Goal: Transaction & Acquisition: Purchase product/service

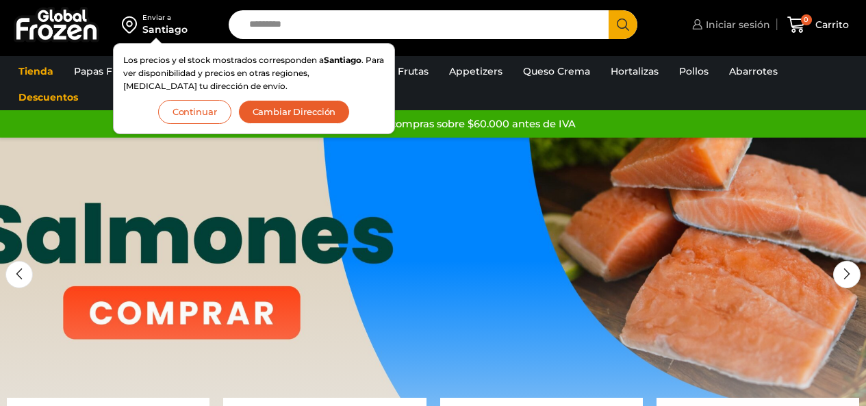
click at [718, 18] on span "Iniciar sesión" at bounding box center [737, 25] width 68 height 14
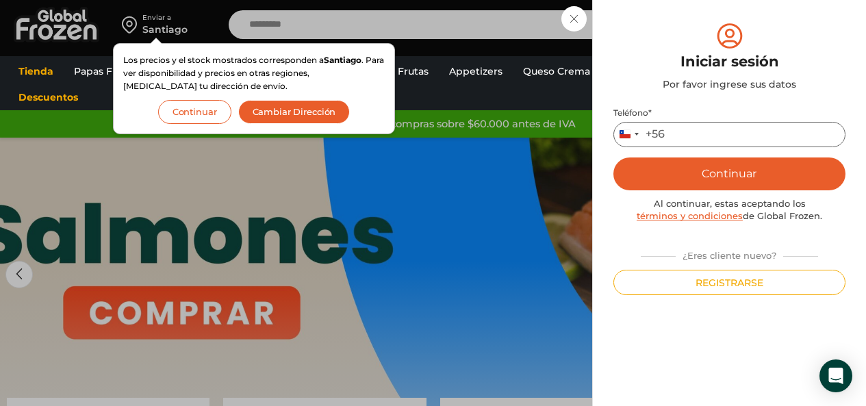
click at [686, 133] on input "Teléfono *" at bounding box center [730, 134] width 232 height 25
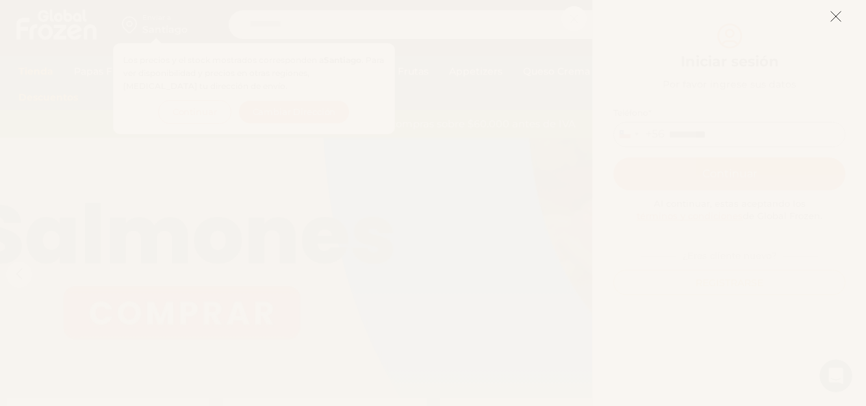
type input "*********"
drag, startPoint x: 834, startPoint y: 18, endPoint x: 809, endPoint y: 23, distance: 25.7
click at [834, 18] on icon at bounding box center [836, 16] width 12 height 12
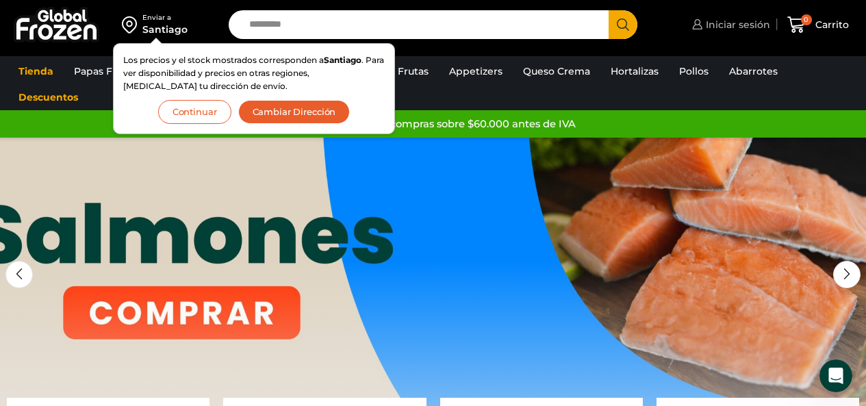
click at [732, 24] on span "Iniciar sesión" at bounding box center [737, 25] width 68 height 14
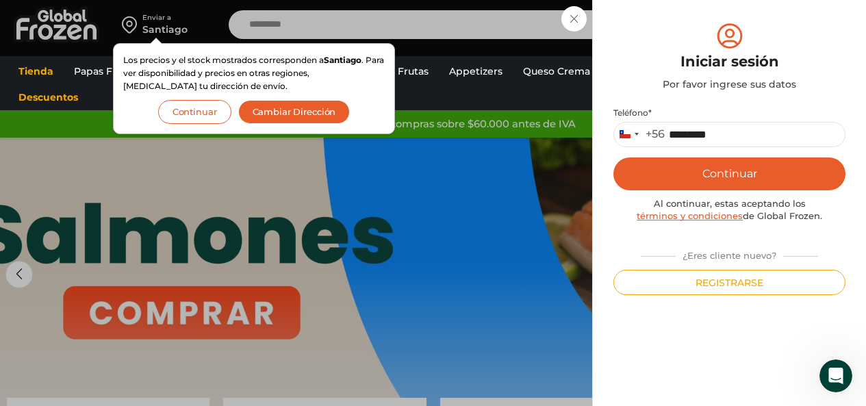
click at [723, 170] on button "Continuar" at bounding box center [730, 174] width 232 height 33
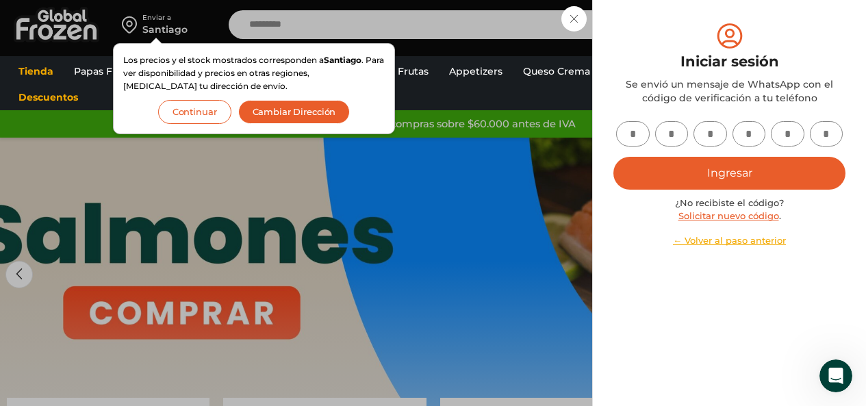
click at [636, 132] on input "text" at bounding box center [633, 133] width 34 height 25
type input "*"
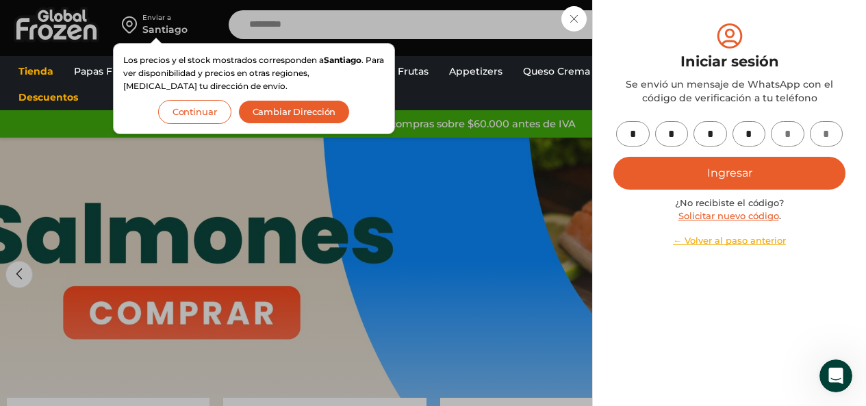
type input "*"
click at [694, 183] on button "Ingresar" at bounding box center [730, 173] width 232 height 33
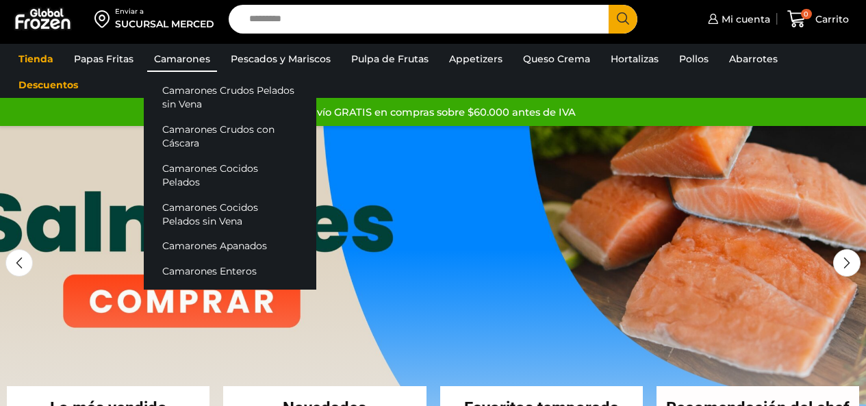
click at [201, 54] on link "Camarones" at bounding box center [182, 59] width 70 height 26
drag, startPoint x: 187, startPoint y: 131, endPoint x: 198, endPoint y: 144, distance: 17.0
click at [188, 131] on link "Camarones Crudos con Cáscara" at bounding box center [230, 136] width 173 height 39
click at [182, 138] on link "Camarones Crudos con Cáscara" at bounding box center [230, 136] width 173 height 39
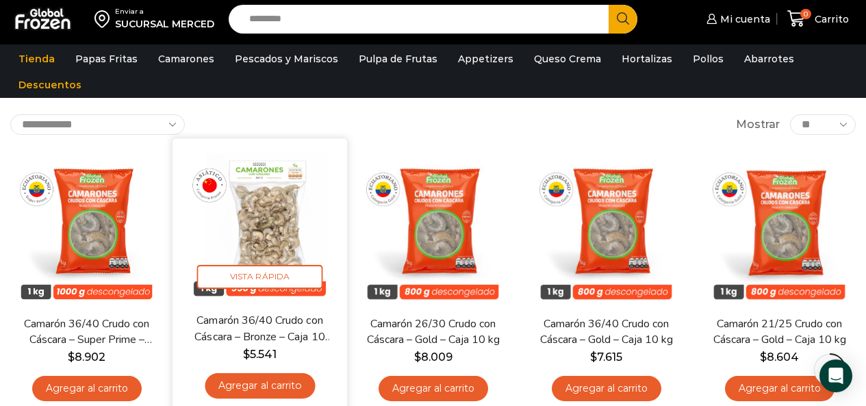
scroll to position [137, 0]
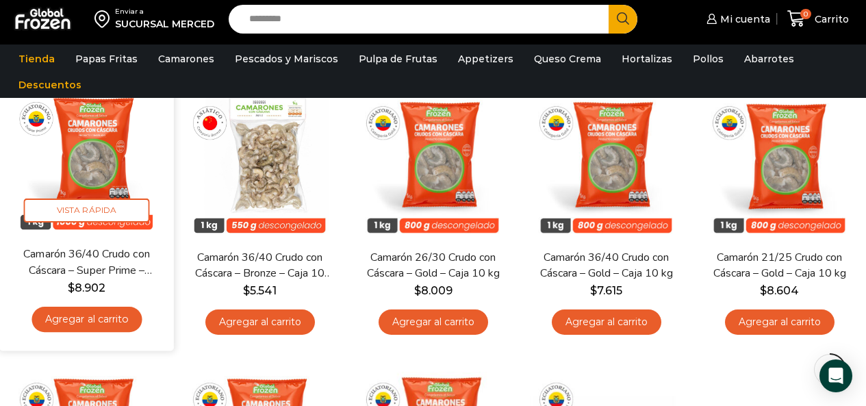
click at [114, 322] on link "Agregar al carrito" at bounding box center [87, 319] width 110 height 25
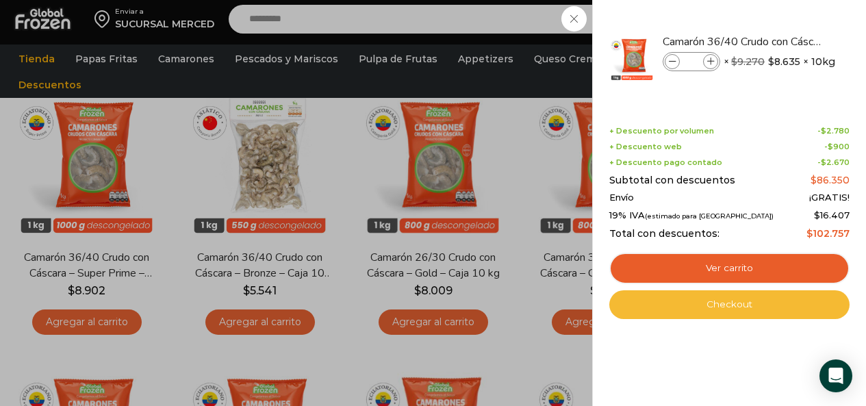
click at [727, 308] on link "Checkout" at bounding box center [730, 304] width 240 height 29
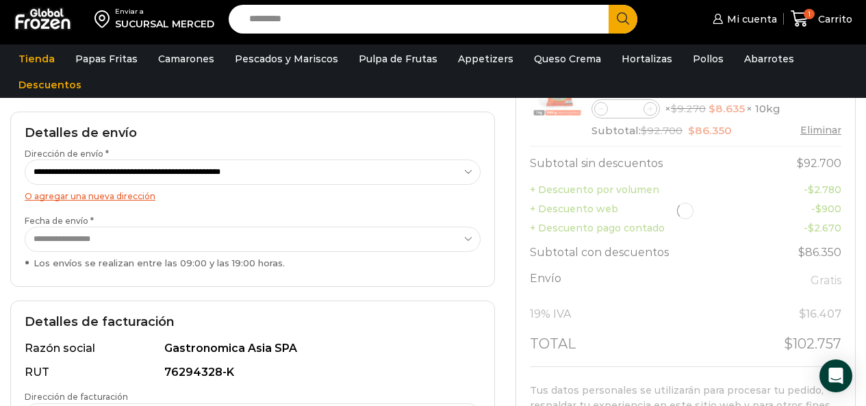
scroll to position [205, 0]
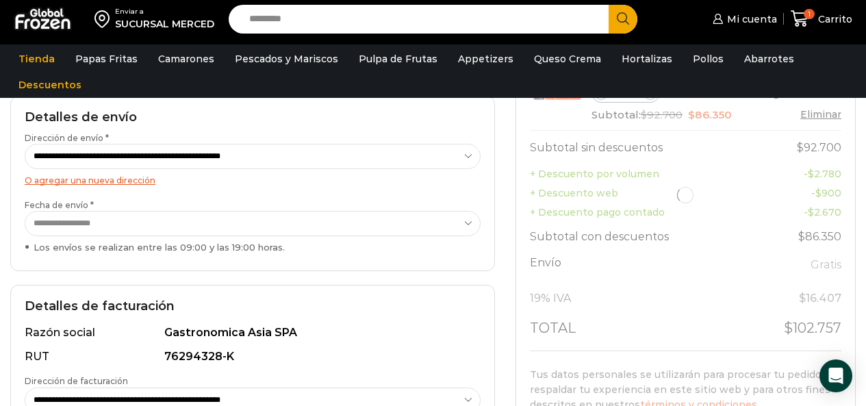
select select "*"
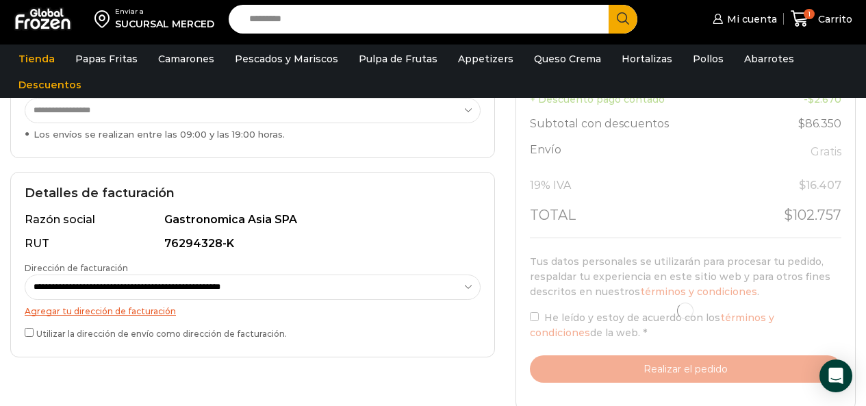
scroll to position [342, 0]
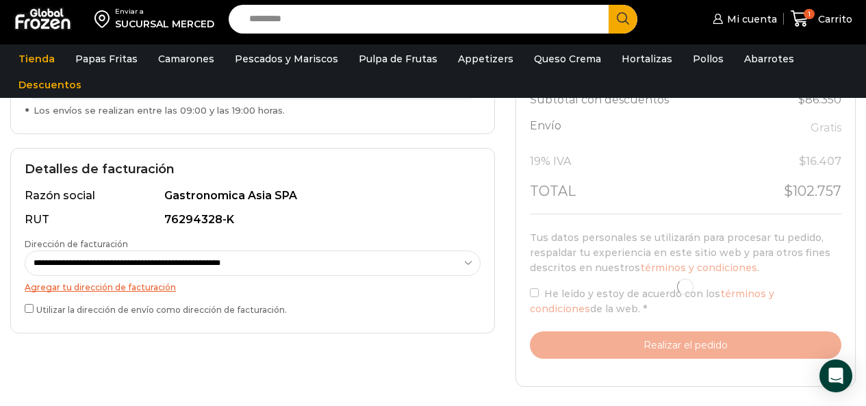
click at [93, 258] on select "**********" at bounding box center [253, 263] width 456 height 25
select select "*"
click at [25, 251] on select "**********" at bounding box center [253, 263] width 456 height 25
click at [32, 301] on label "Utilizar la dirección de envío como dirección de facturación." at bounding box center [253, 308] width 456 height 14
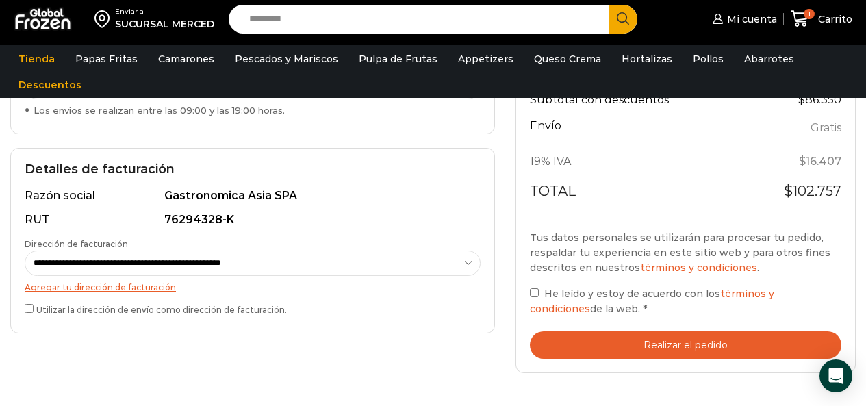
click at [527, 292] on div "Tu pedido Product Camarón 36/40 Crudo con Cáscara - Super Prime - Caja 10 kg Ca…" at bounding box center [686, 113] width 340 height 522
click at [695, 358] on button "Realizar el pedido" at bounding box center [686, 345] width 312 height 28
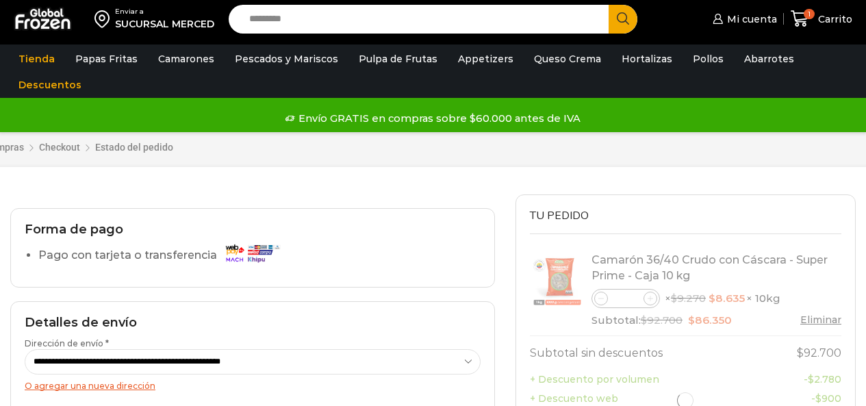
select select "*"
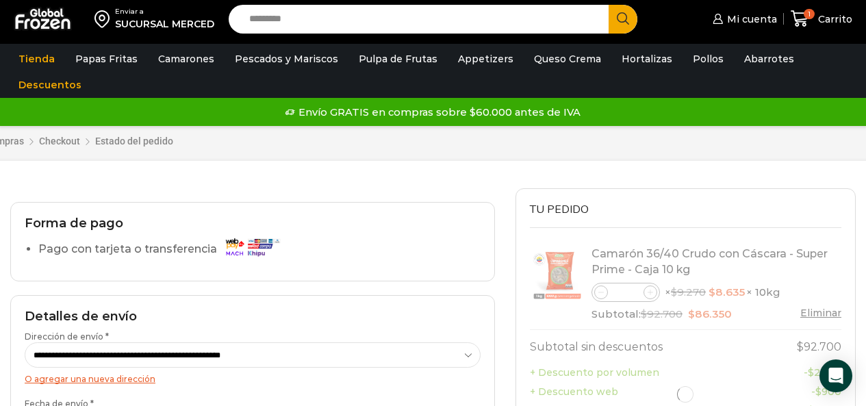
select select "*"
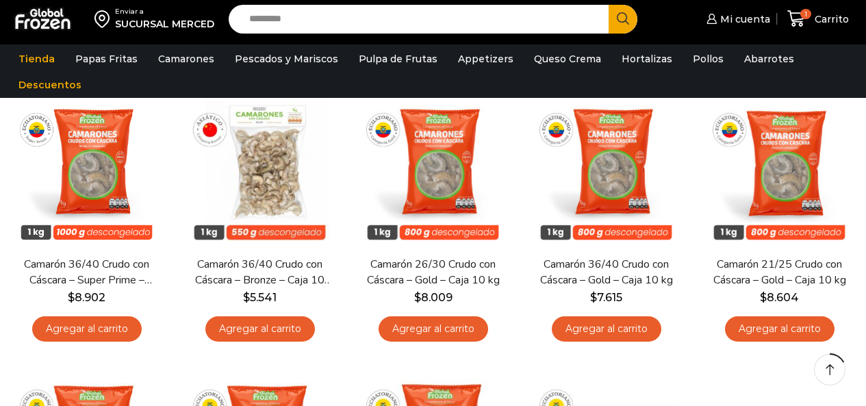
scroll to position [137, 0]
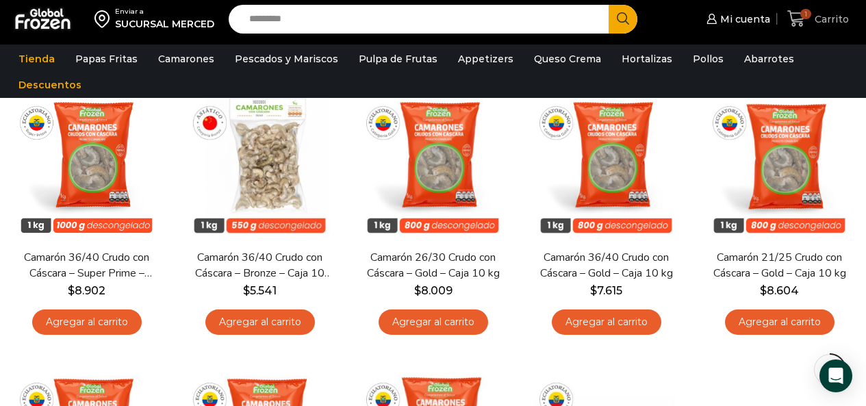
click at [803, 12] on span "1" at bounding box center [806, 14] width 11 height 11
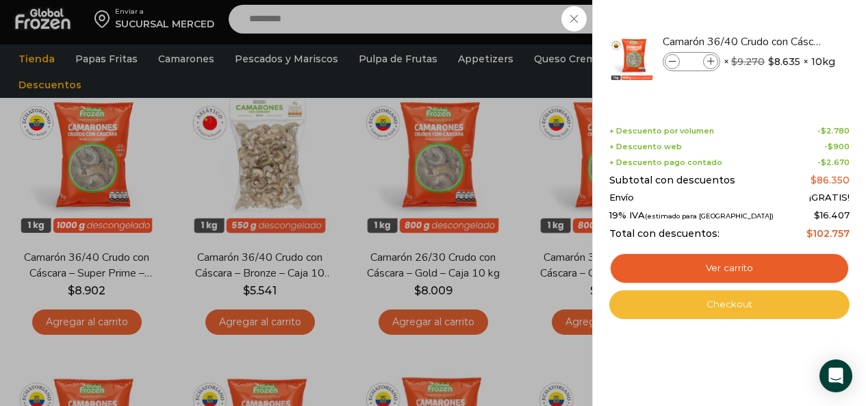
click at [740, 306] on link "Checkout" at bounding box center [730, 304] width 240 height 29
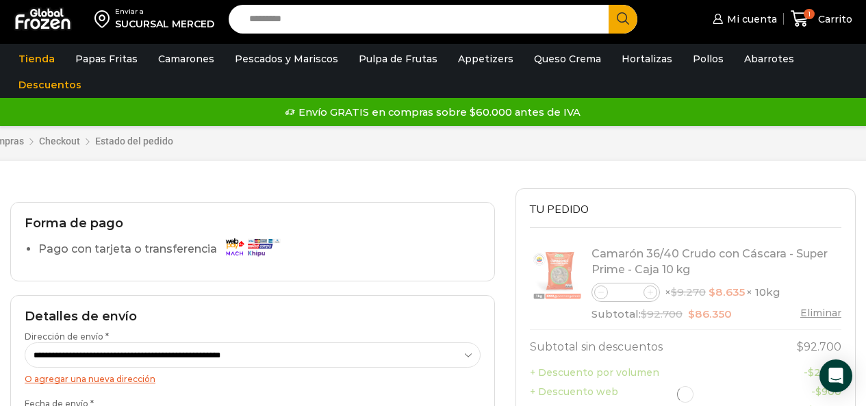
select select "*"
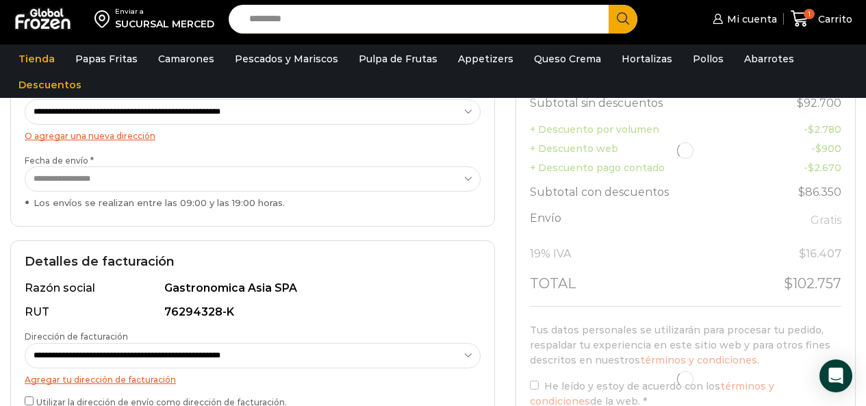
scroll to position [274, 0]
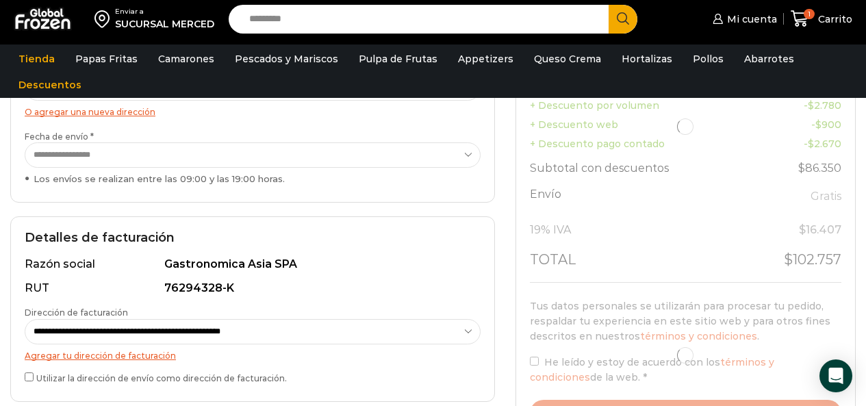
click at [119, 331] on select "**********" at bounding box center [253, 331] width 456 height 25
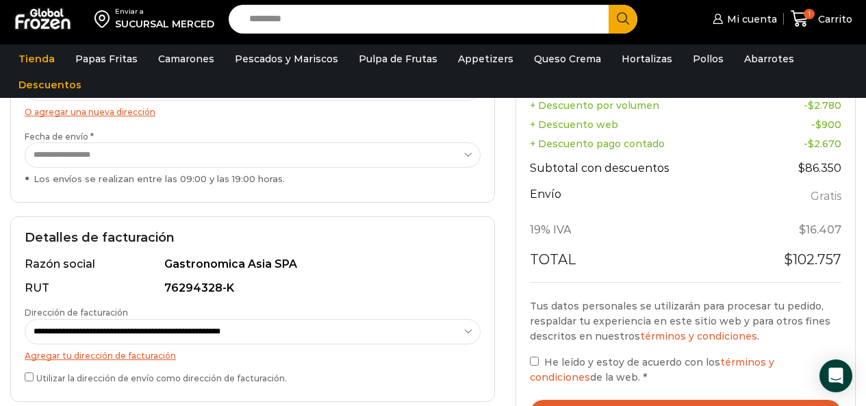
select select "*"
click at [25, 319] on select "**********" at bounding box center [253, 331] width 456 height 25
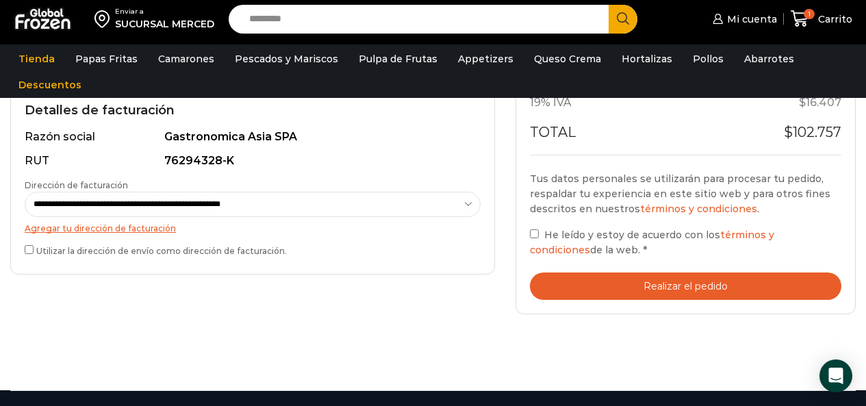
scroll to position [411, 0]
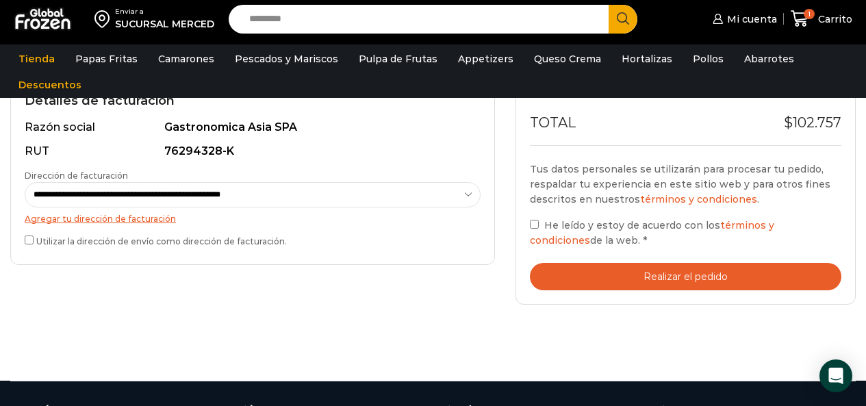
drag, startPoint x: 679, startPoint y: 286, endPoint x: 663, endPoint y: 285, distance: 16.5
click at [678, 286] on button "Realizar el pedido" at bounding box center [686, 277] width 312 height 28
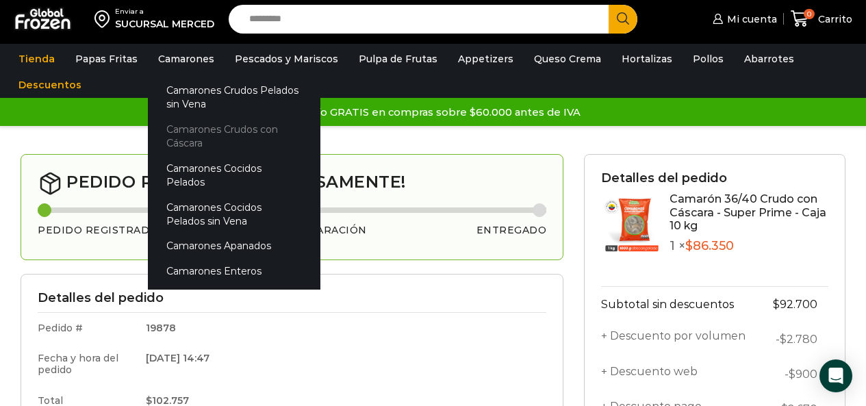
click at [190, 136] on link "Camarones Crudos con Cáscara" at bounding box center [234, 136] width 173 height 39
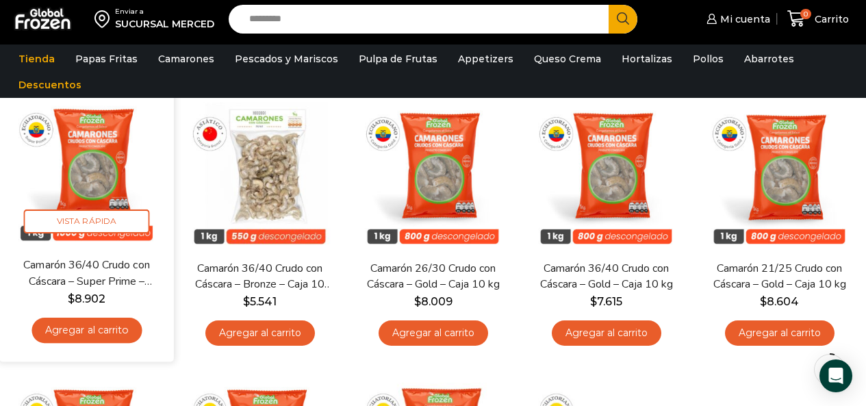
scroll to position [137, 0]
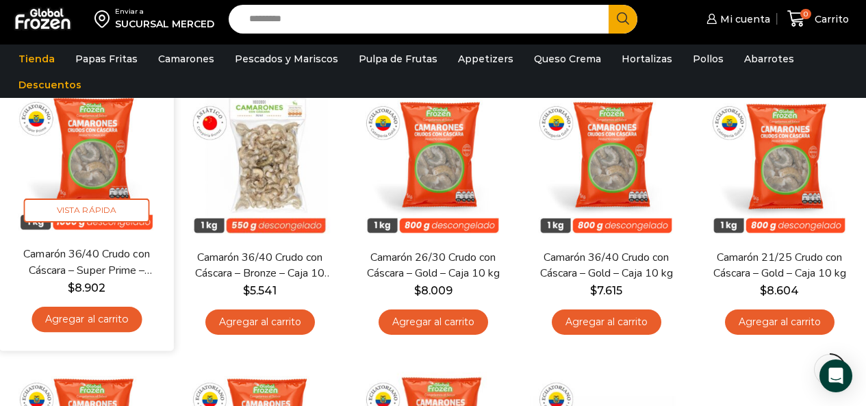
click at [108, 314] on link "Agregar al carrito" at bounding box center [87, 319] width 110 height 25
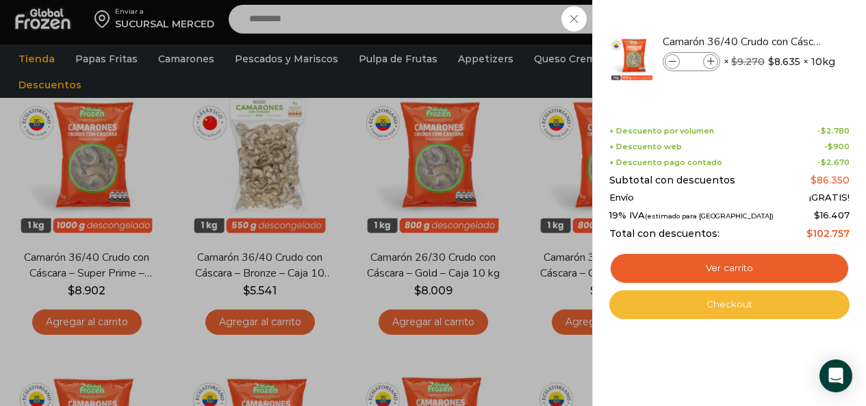
click at [723, 300] on link "Checkout" at bounding box center [730, 304] width 240 height 29
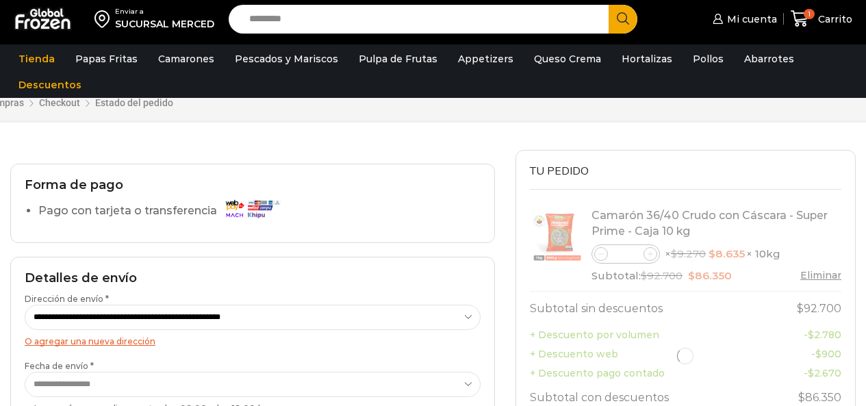
scroll to position [68, 0]
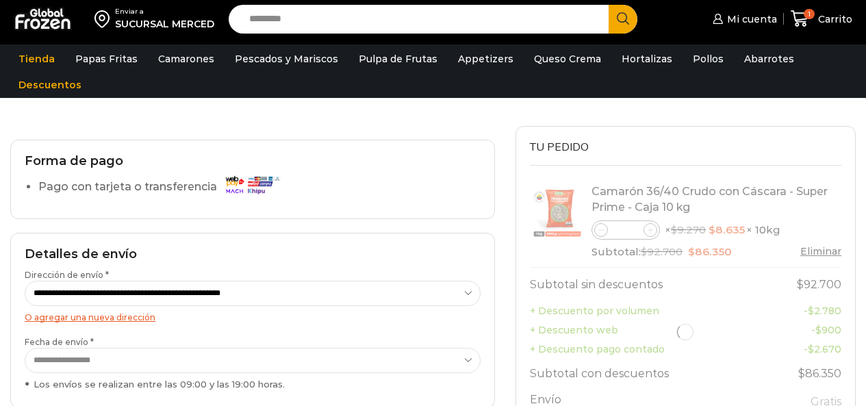
click at [123, 287] on select "**********" at bounding box center [253, 293] width 456 height 25
click at [25, 281] on select "**********" at bounding box center [253, 293] width 456 height 25
select select "*"
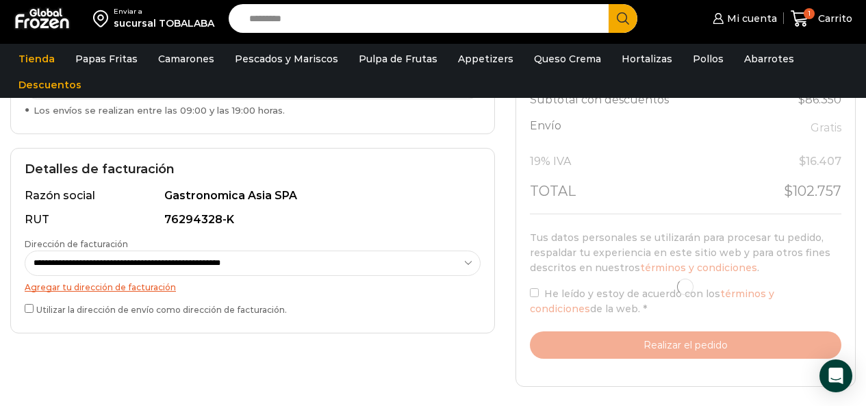
scroll to position [274, 0]
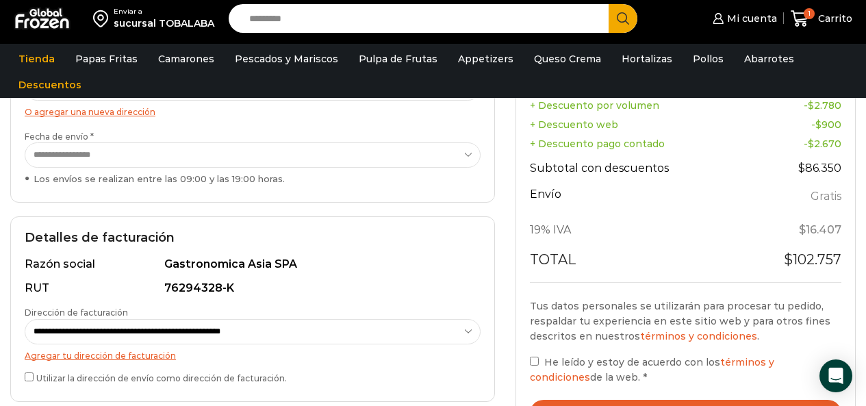
click at [158, 331] on select "**********" at bounding box center [253, 331] width 456 height 25
select select "*"
click at [25, 319] on select "**********" at bounding box center [253, 331] width 456 height 25
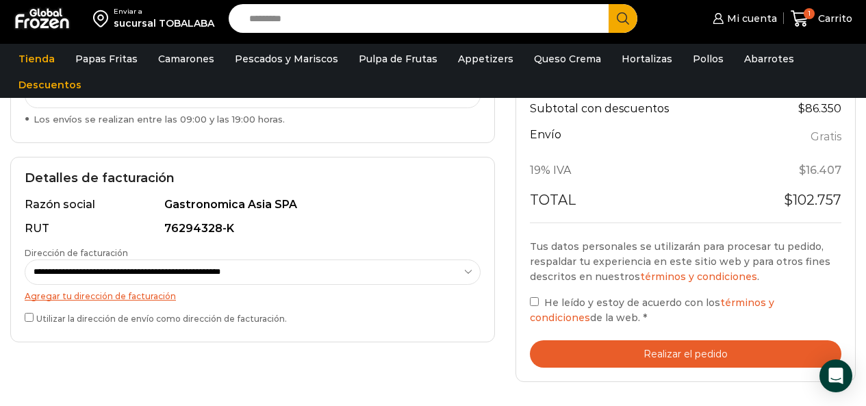
scroll to position [411, 0]
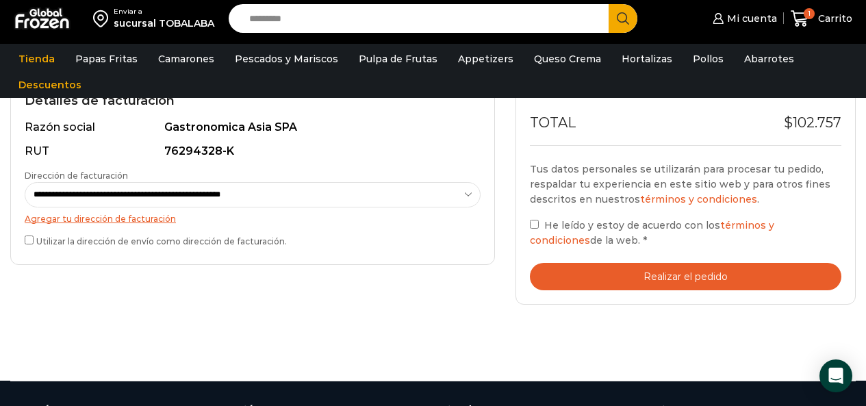
click at [669, 273] on button "Realizar el pedido" at bounding box center [686, 277] width 312 height 28
